Goal: Information Seeking & Learning: Learn about a topic

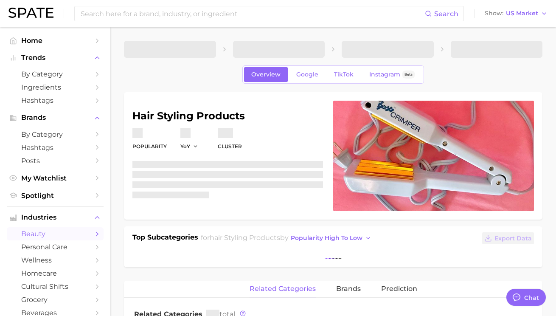
type textarea "x"
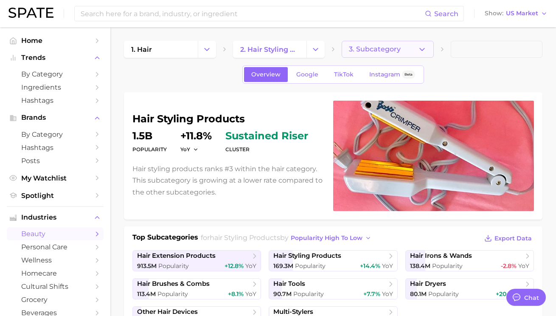
click at [374, 52] on span "3. Subcategory" at bounding box center [375, 49] width 52 height 8
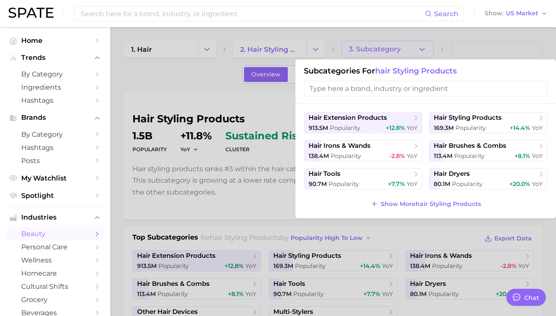
click at [360, 86] on input "search" at bounding box center [426, 89] width 244 height 16
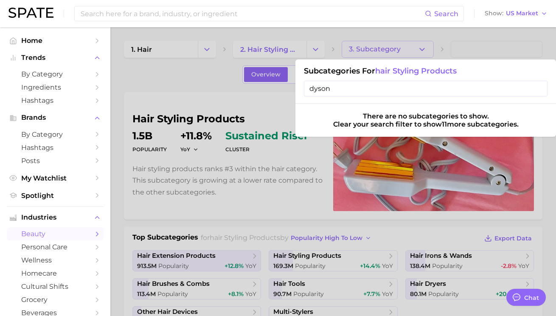
type input "dyson"
click at [539, 90] on input "dyson" at bounding box center [426, 89] width 244 height 16
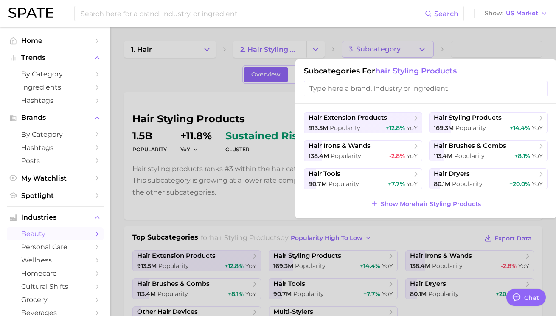
click at [205, 71] on div at bounding box center [278, 158] width 556 height 316
